Goal: Task Accomplishment & Management: Manage account settings

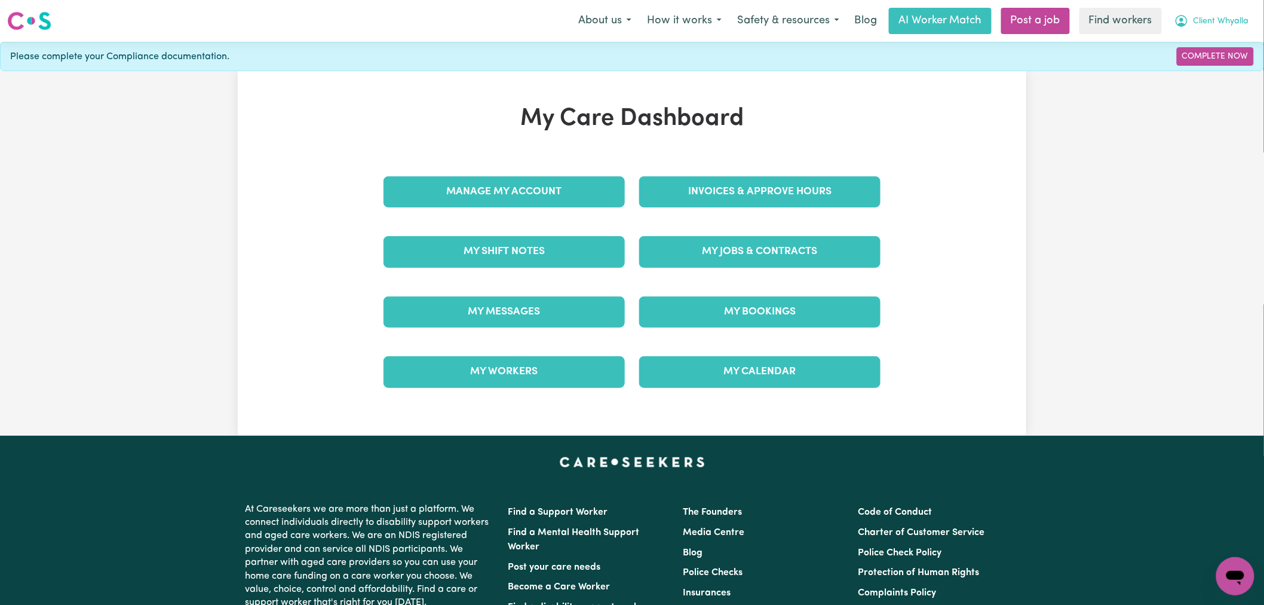
click at [1228, 27] on span "Client Whyalla" at bounding box center [1222, 21] width 56 height 13
click at [1220, 66] on link "Logout" at bounding box center [1209, 68] width 94 height 23
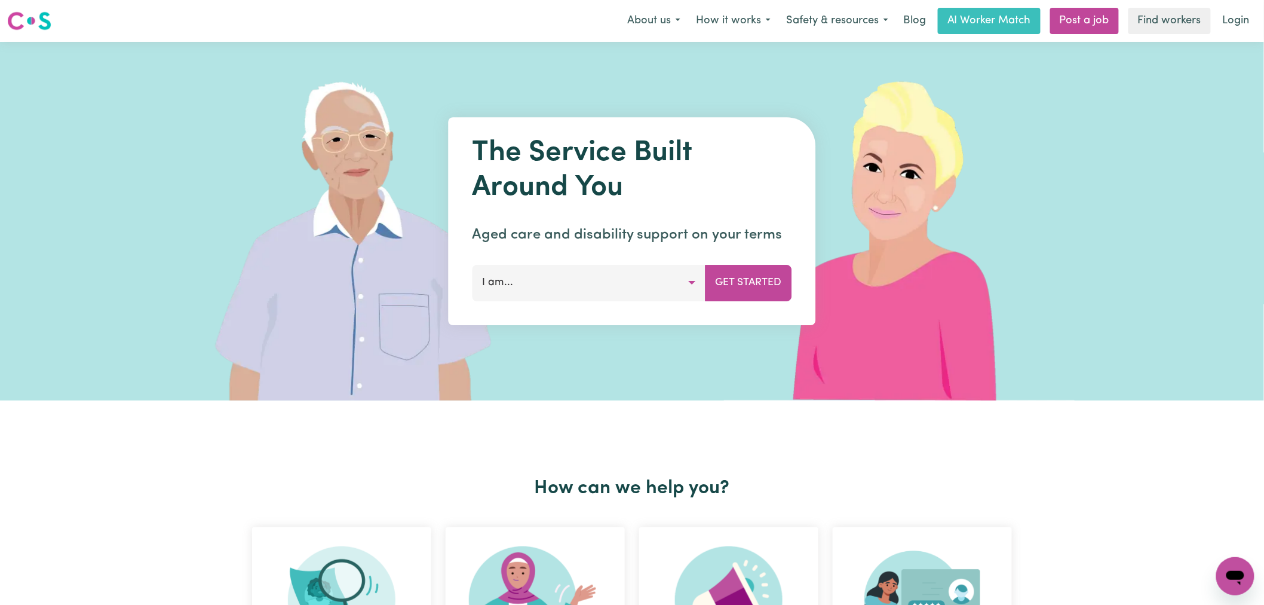
click at [1241, 6] on nav "Menu About us How it works Safety & resources Blog AI Worker Match Post a job F…" at bounding box center [632, 21] width 1264 height 42
click at [1253, 19] on link "Login" at bounding box center [1236, 21] width 41 height 26
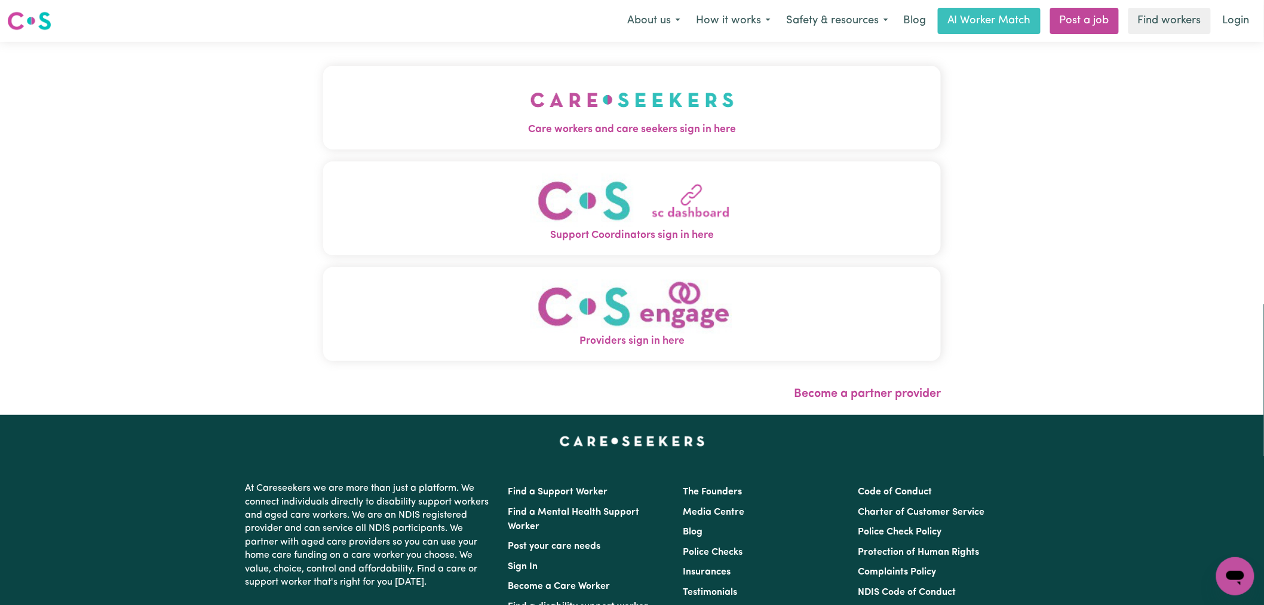
click at [566, 119] on button "Care workers and care seekers sign in here" at bounding box center [632, 108] width 618 height 84
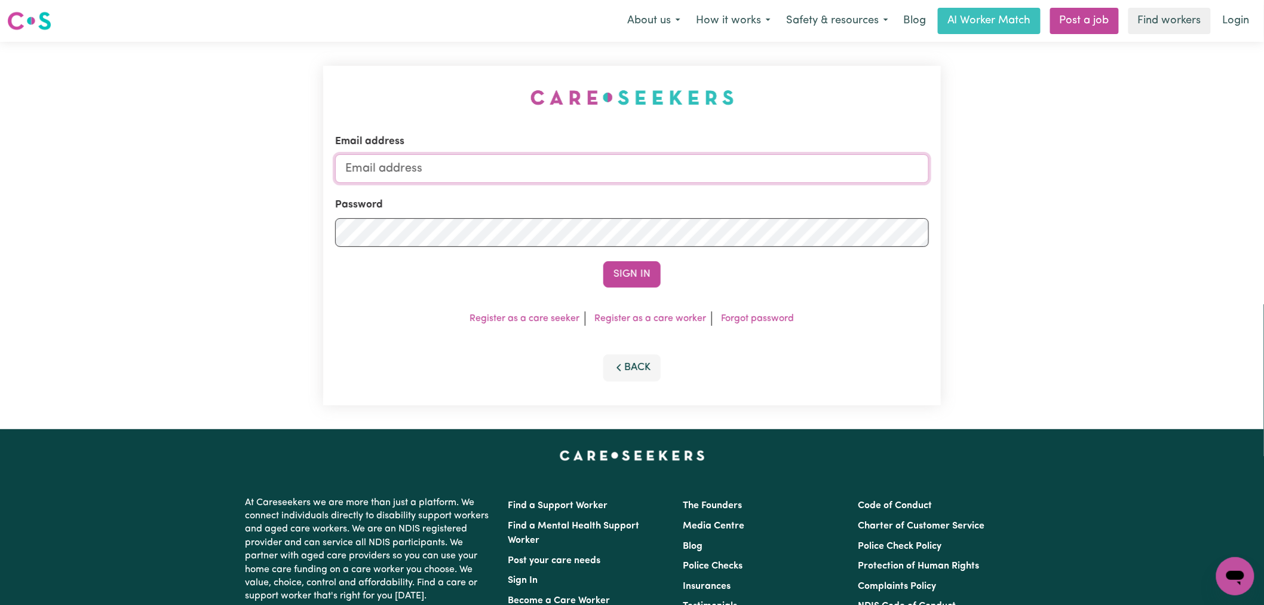
type input "[PERSON_NAME][EMAIL_ADDRESS][DOMAIN_NAME]"
click at [618, 268] on button "Sign In" at bounding box center [631, 274] width 57 height 26
